Goal: Information Seeking & Learning: Learn about a topic

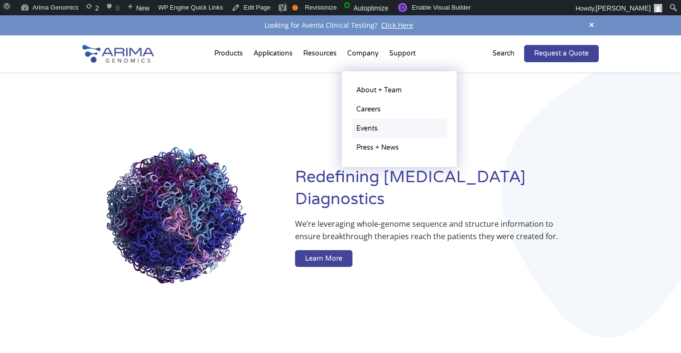
click at [368, 125] on link "Events" at bounding box center [400, 128] width 96 height 19
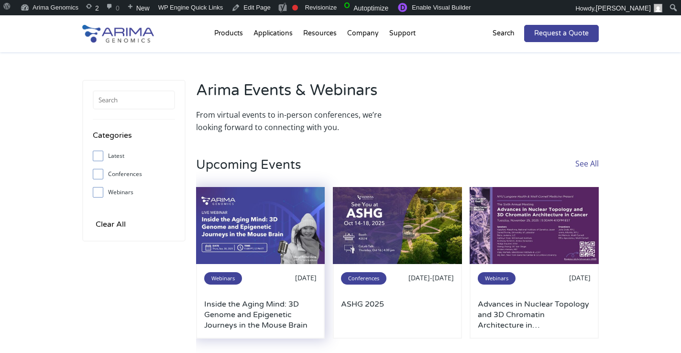
click at [266, 236] on img at bounding box center [260, 226] width 129 height 78
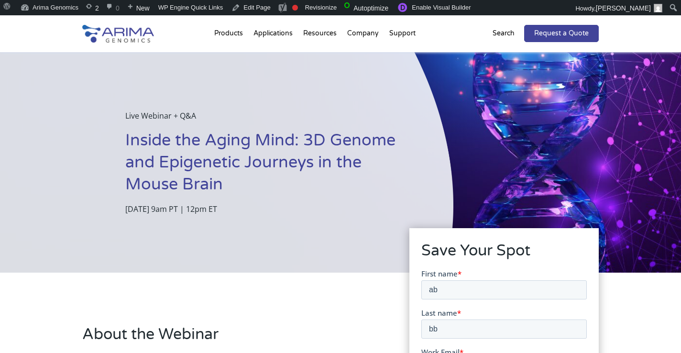
click at [184, 172] on h1 "Inside the Aging Mind: 3D Genome and Epigenetic Journeys in the Mouse Brain" at bounding box center [265, 166] width 280 height 73
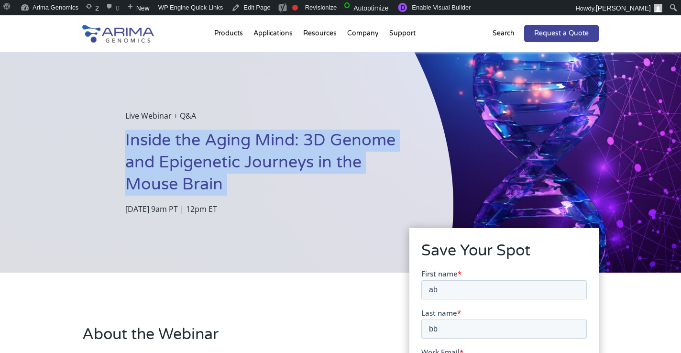
click at [184, 172] on h1 "Inside the Aging Mind: 3D Genome and Epigenetic Journeys in the Mouse Brain" at bounding box center [265, 166] width 280 height 73
copy h1 "Inside the Aging Mind: 3D Genome and Epigenetic Journeys in the Mouse Brain"
